Goal: Information Seeking & Learning: Learn about a topic

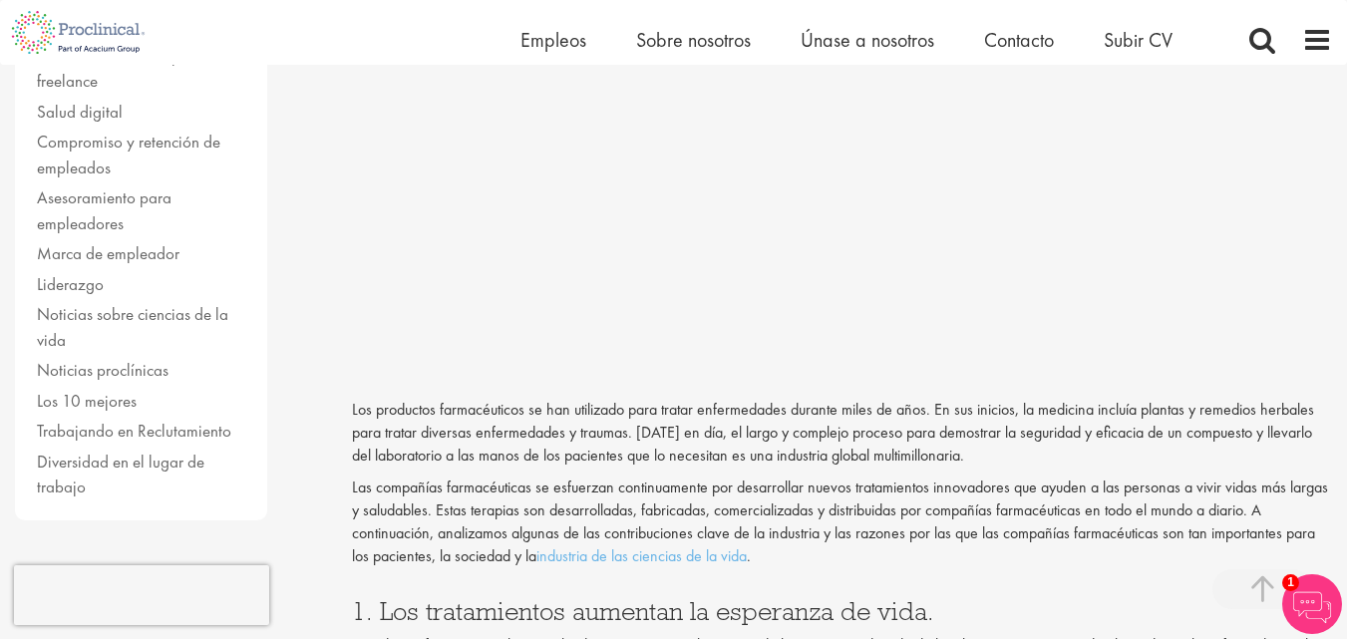
scroll to position [698, 0]
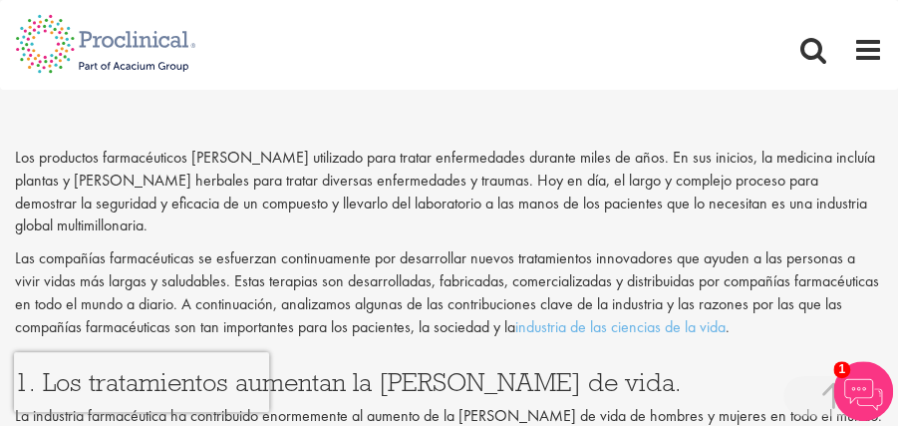
scroll to position [869, 0]
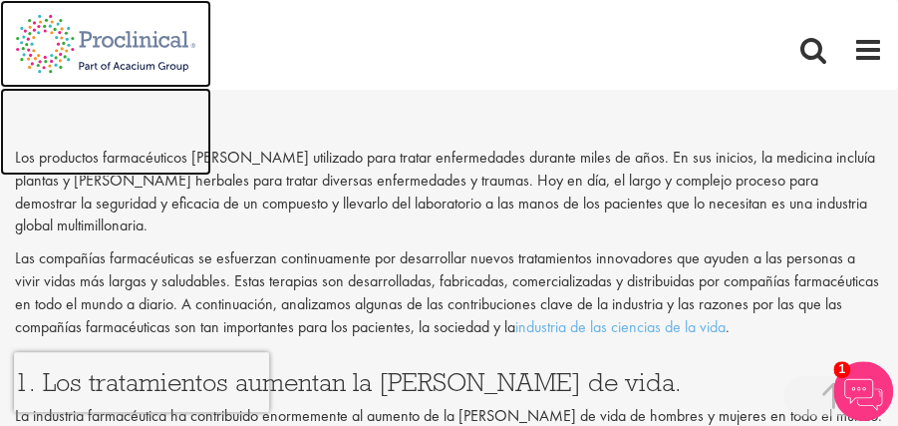
click at [20, 161] on img at bounding box center [105, 132] width 211 height 88
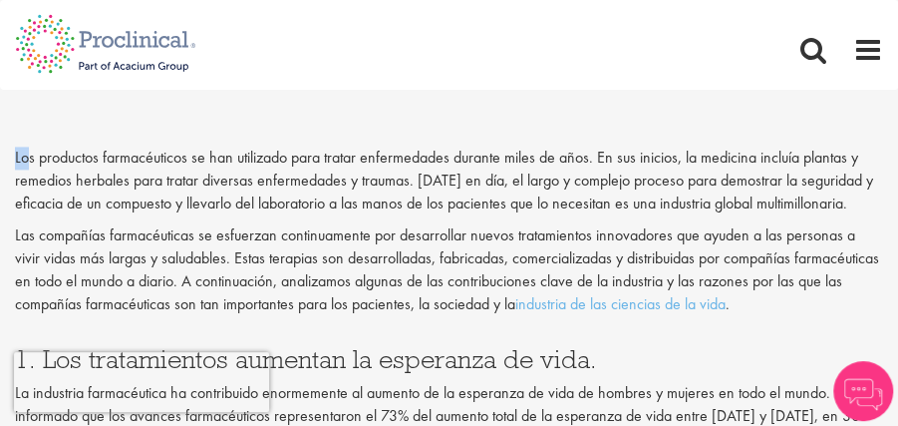
drag, startPoint x: 0, startPoint y: 0, endPoint x: 821, endPoint y: 308, distance: 877.3
click at [821, 308] on div "Los productos farmacéuticos se han utilizado para tratar enfermedades durante m…" at bounding box center [449, 231] width 868 height 169
copy div "Los productos farmacéuticos se han utilizado para tratar enfermedades durante m…"
